Goal: Transaction & Acquisition: Purchase product/service

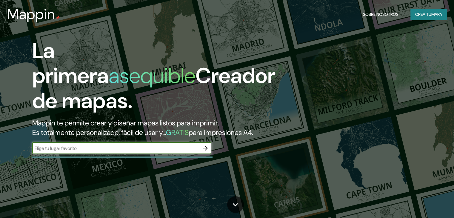
click at [166, 152] on input "text" at bounding box center [115, 148] width 167 height 7
type input "bixiga"
click at [204, 151] on icon "button" at bounding box center [205, 148] width 5 height 5
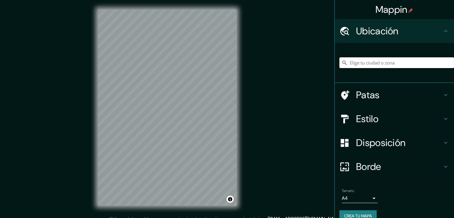
click at [357, 64] on input "Elige tu ciudad o zona" at bounding box center [397, 62] width 115 height 11
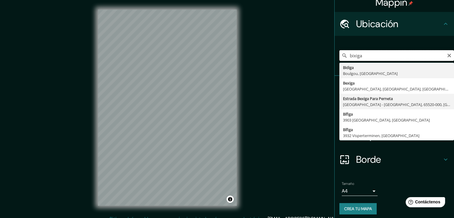
scroll to position [10, 0]
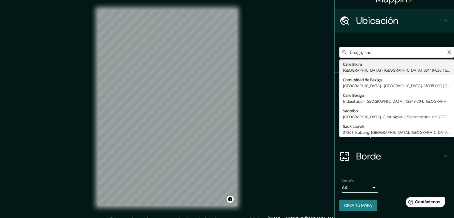
type input "[GEOGRAPHIC_DATA], [GEOGRAPHIC_DATA] - [GEOGRAPHIC_DATA], 03119-020, [GEOGRAPHI…"
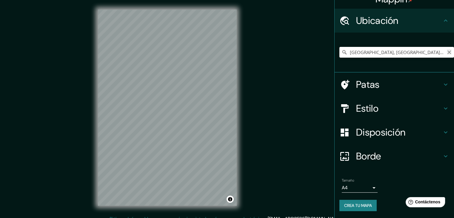
click at [447, 51] on icon "Claro" at bounding box center [449, 52] width 5 height 5
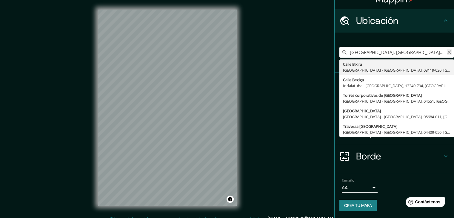
type input "[GEOGRAPHIC_DATA], [GEOGRAPHIC_DATA] - [GEOGRAPHIC_DATA], 03119-020, [GEOGRAPHI…"
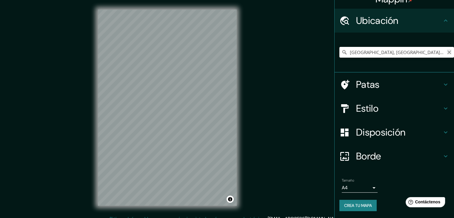
click at [447, 52] on icon "Claro" at bounding box center [449, 52] width 5 height 5
paste input "[GEOGRAPHIC_DATA]"
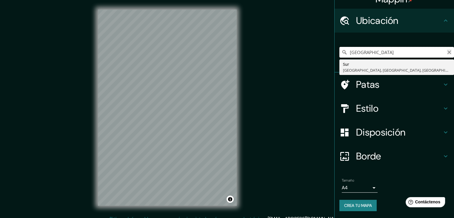
type input "[GEOGRAPHIC_DATA]"
click at [447, 54] on icon "Claro" at bounding box center [449, 52] width 5 height 5
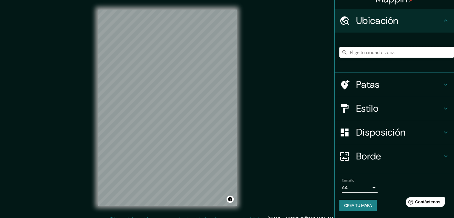
paste input "-23.556426104948013, -46.64603207588071"
type input "-23.556426104948013, -46.64603207588071"
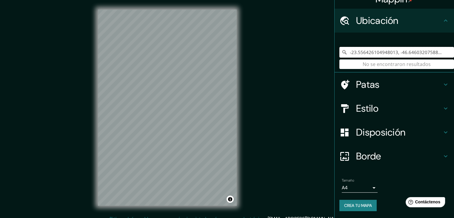
drag, startPoint x: 441, startPoint y: 54, endPoint x: 314, endPoint y: 55, distance: 127.0
click at [314, 55] on div "Mappin Ubicación -23.556426104948013, -46.64603207588071 No se encontraron resu…" at bounding box center [227, 112] width 454 height 225
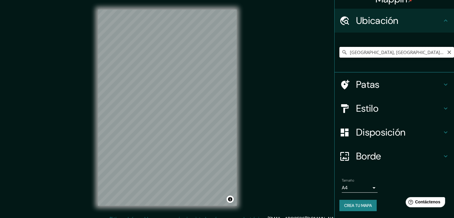
click at [425, 55] on input "[GEOGRAPHIC_DATA], [GEOGRAPHIC_DATA], [GEOGRAPHIC_DATA]" at bounding box center [397, 52] width 115 height 11
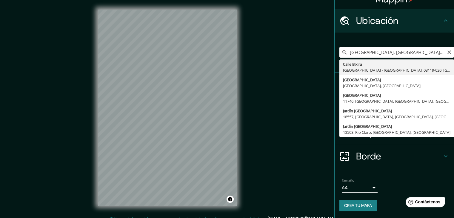
drag, startPoint x: 415, startPoint y: 53, endPoint x: 404, endPoint y: 53, distance: 10.8
click at [404, 53] on input "[GEOGRAPHIC_DATA], [GEOGRAPHIC_DATA], [GEOGRAPHIC_DATA] bixiga" at bounding box center [397, 52] width 115 height 11
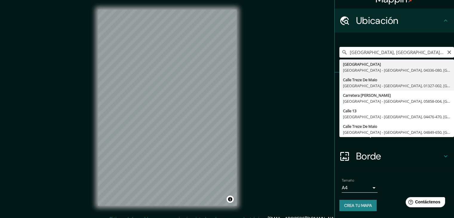
type input "[GEOGRAPHIC_DATA], [GEOGRAPHIC_DATA] - [GEOGRAPHIC_DATA], 01327-002, [GEOGRAPHI…"
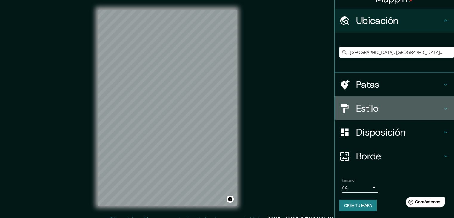
click at [420, 109] on h4 "Estilo" at bounding box center [399, 108] width 86 height 12
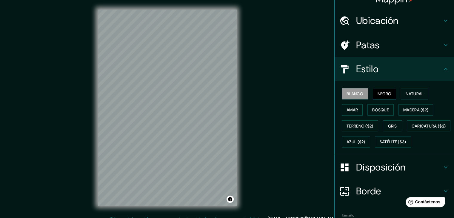
click at [373, 92] on button "Negro" at bounding box center [385, 93] width 24 height 11
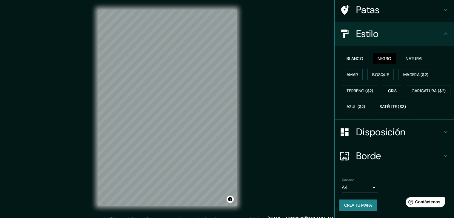
scroll to position [60, 0]
click at [370, 187] on body "Mappin Ubicación [GEOGRAPHIC_DATA], [GEOGRAPHIC_DATA] - [GEOGRAPHIC_DATA], 0132…" at bounding box center [227, 109] width 454 height 218
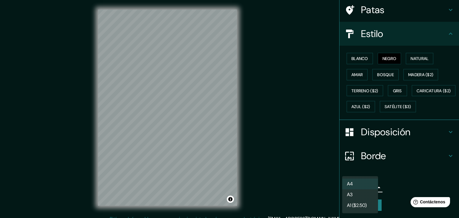
click at [367, 182] on li "A4" at bounding box center [360, 184] width 36 height 11
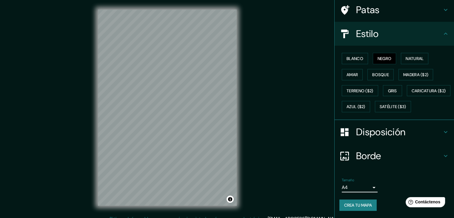
click at [363, 205] on font "Crea tu mapa" at bounding box center [358, 205] width 28 height 5
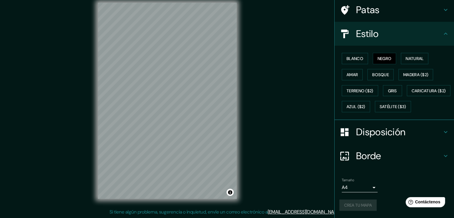
click at [355, 205] on div "Crea tu mapa" at bounding box center [395, 205] width 110 height 11
click at [364, 204] on font "Crea tu mapa" at bounding box center [358, 205] width 28 height 5
click at [364, 204] on div "Crea tu mapa" at bounding box center [395, 205] width 110 height 11
